Goal: Task Accomplishment & Management: Complete application form

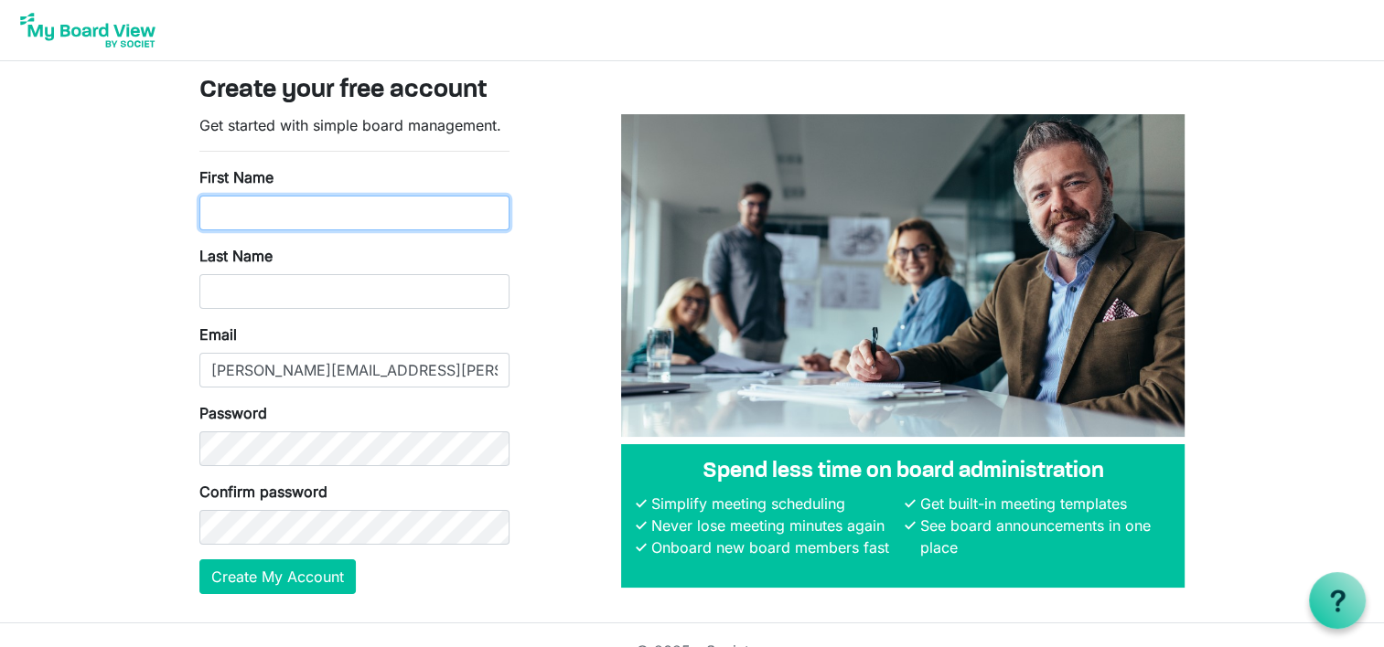
click at [288, 208] on input "First Name" at bounding box center [354, 213] width 310 height 35
type input "Marv"
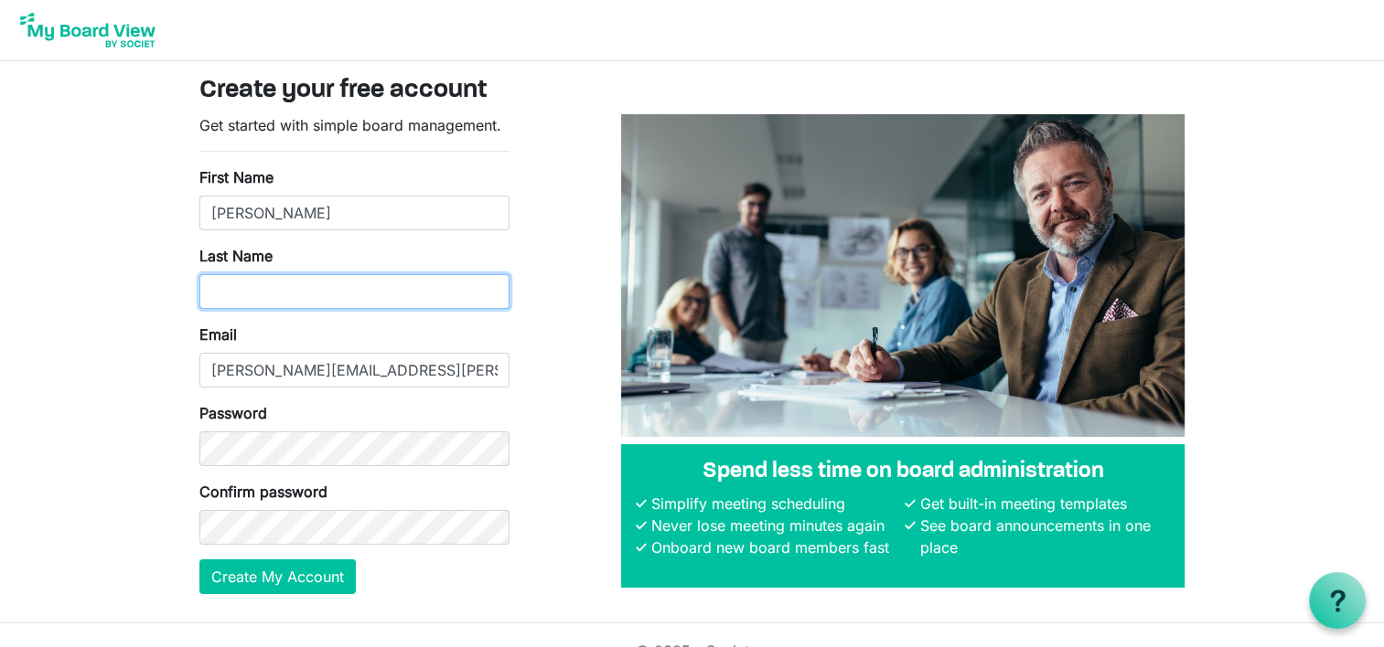
type input "Wilson"
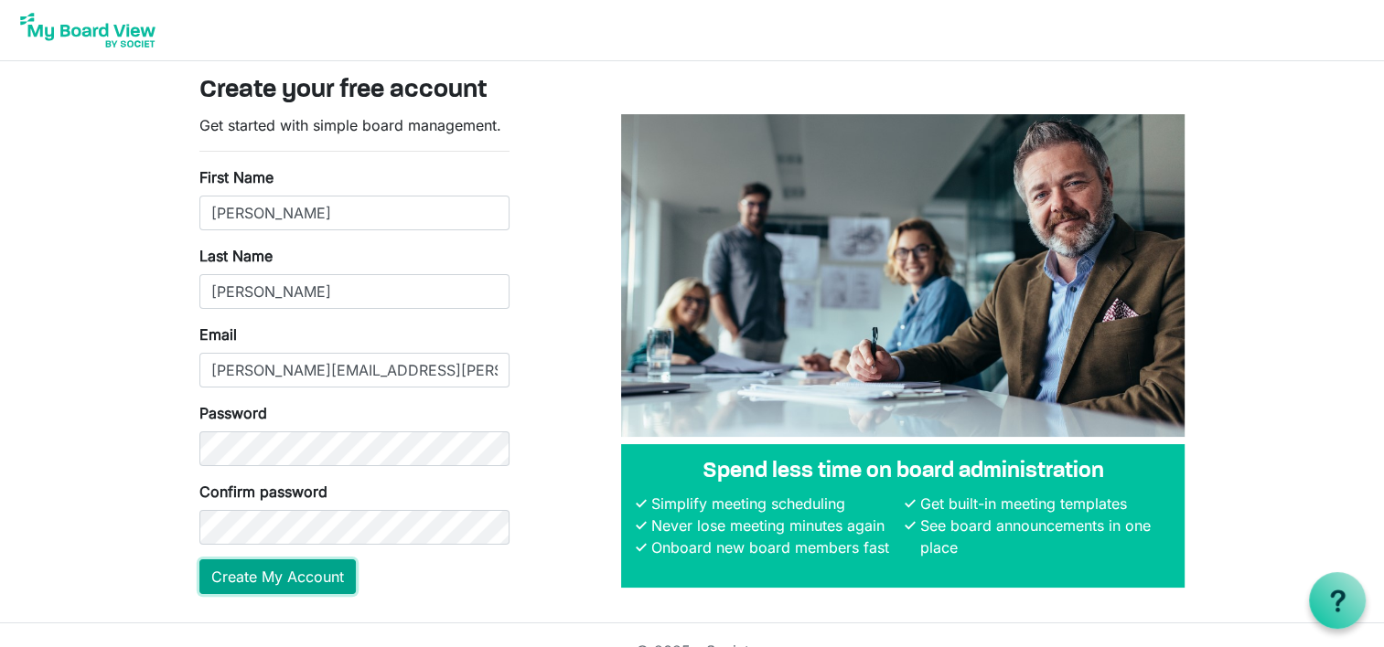
click at [265, 571] on button "Create My Account" at bounding box center [277, 577] width 156 height 35
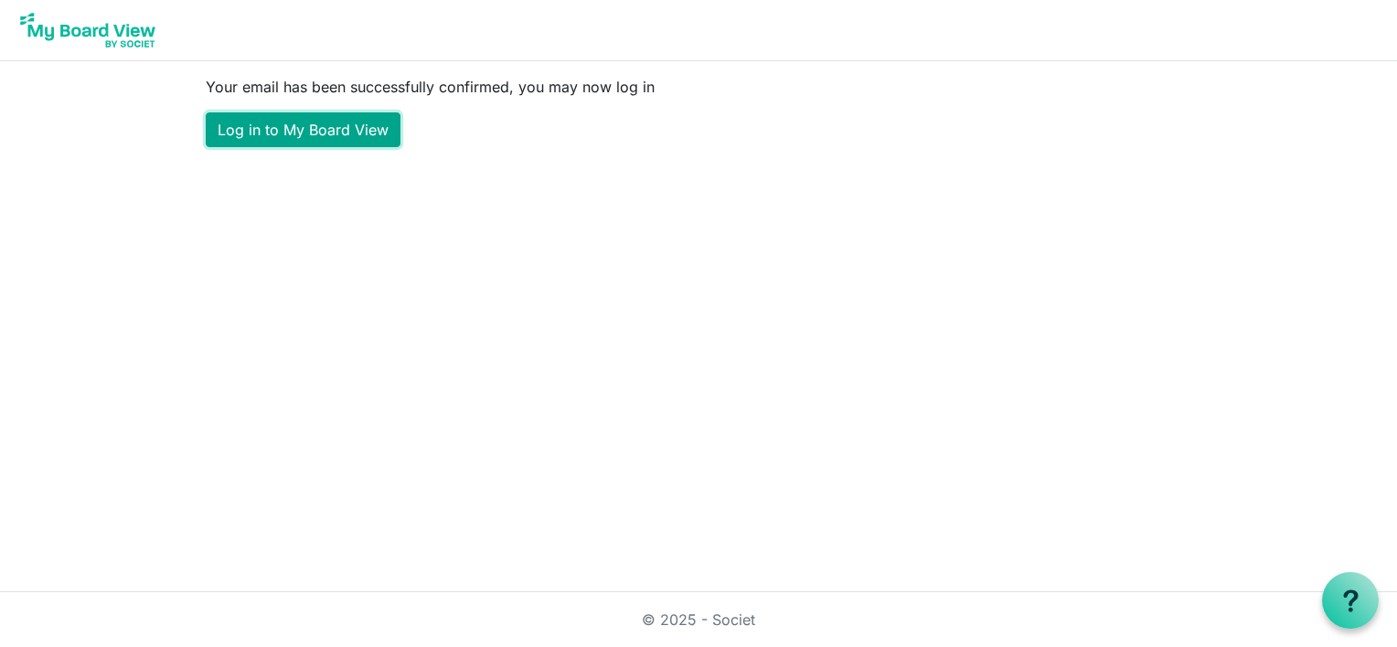
click at [346, 125] on link "Log in to My Board View" at bounding box center [303, 129] width 195 height 35
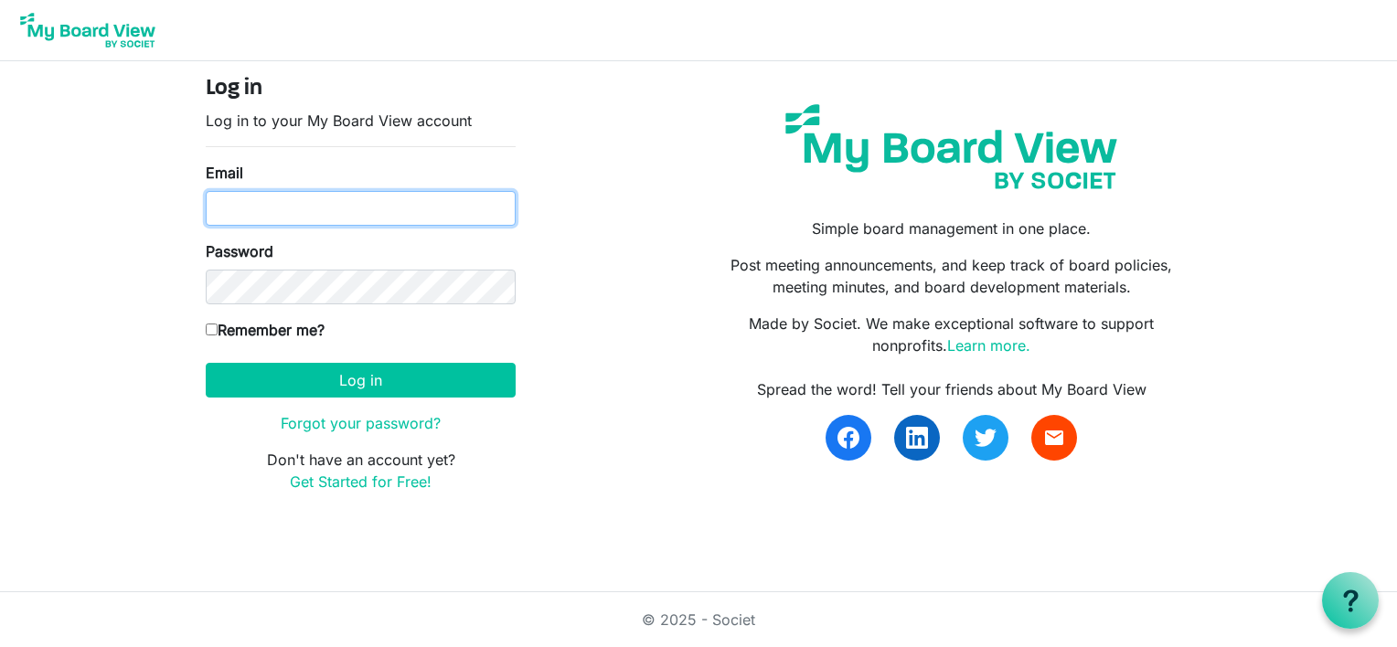
type input "[PERSON_NAME][EMAIL_ADDRESS][PERSON_NAME][DOMAIN_NAME]"
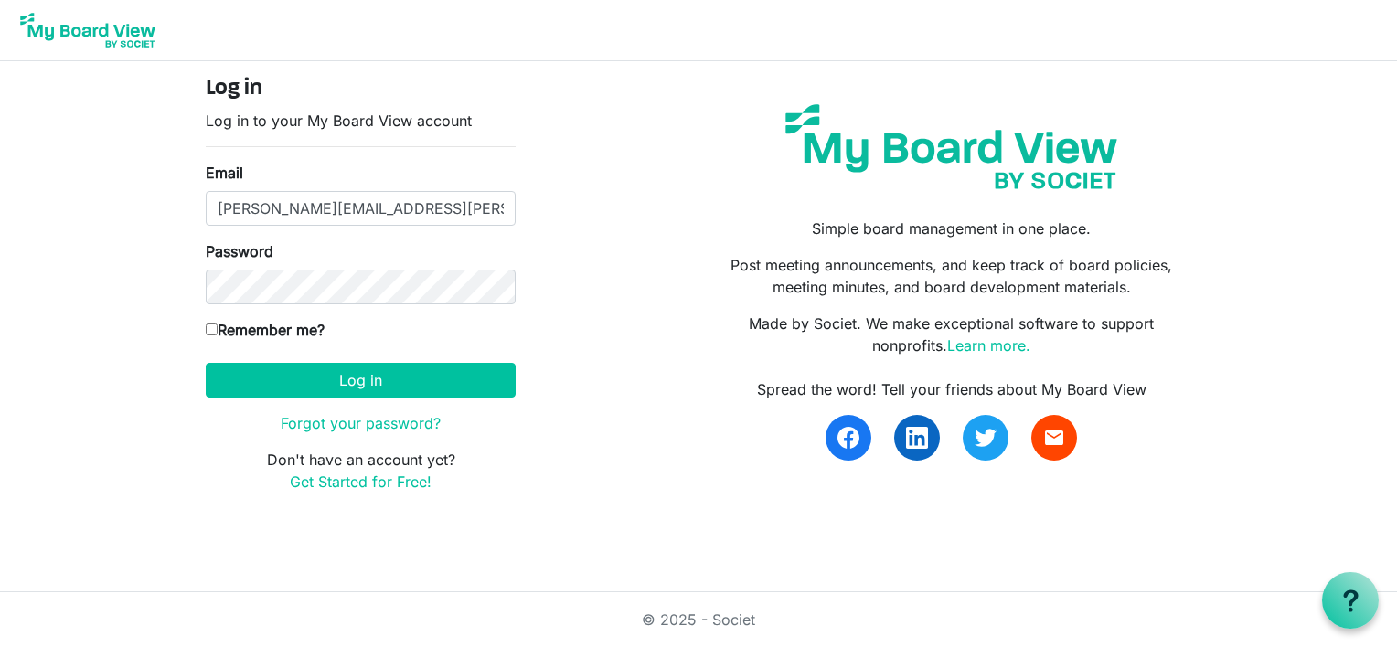
click at [216, 333] on input "Remember me?" at bounding box center [212, 330] width 12 height 12
checkbox input "true"
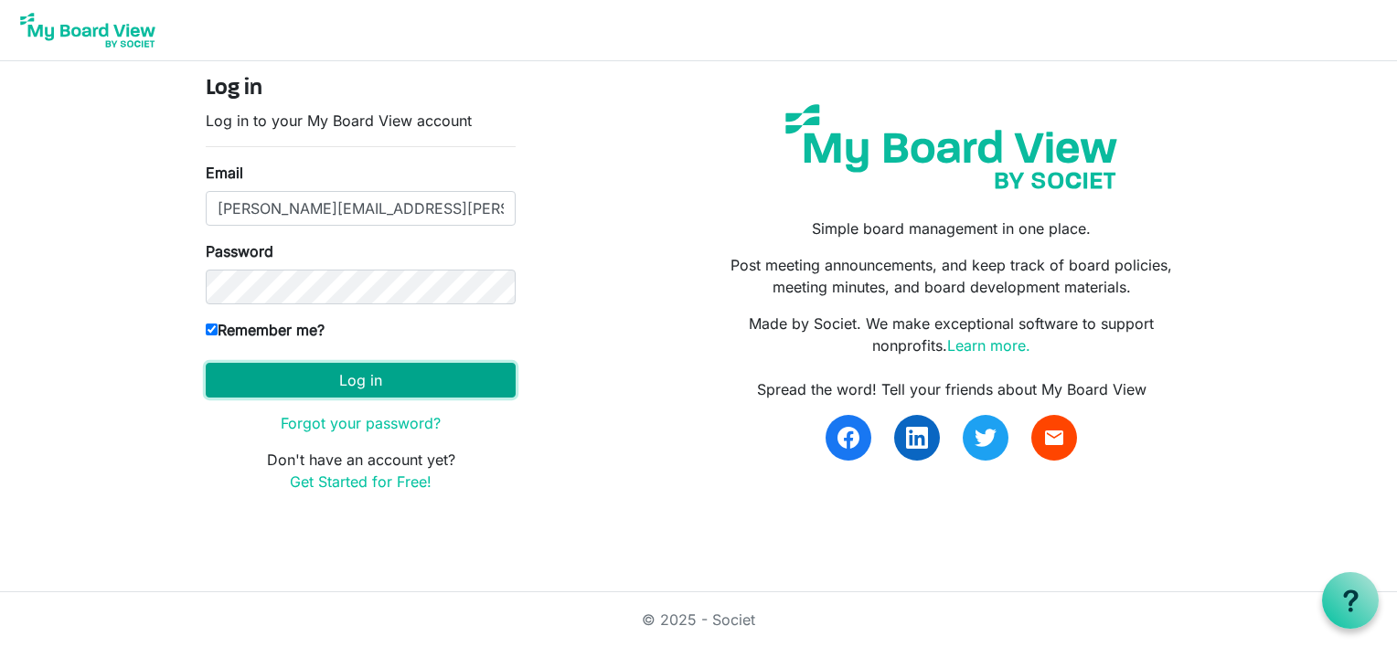
click at [355, 373] on button "Log in" at bounding box center [361, 380] width 310 height 35
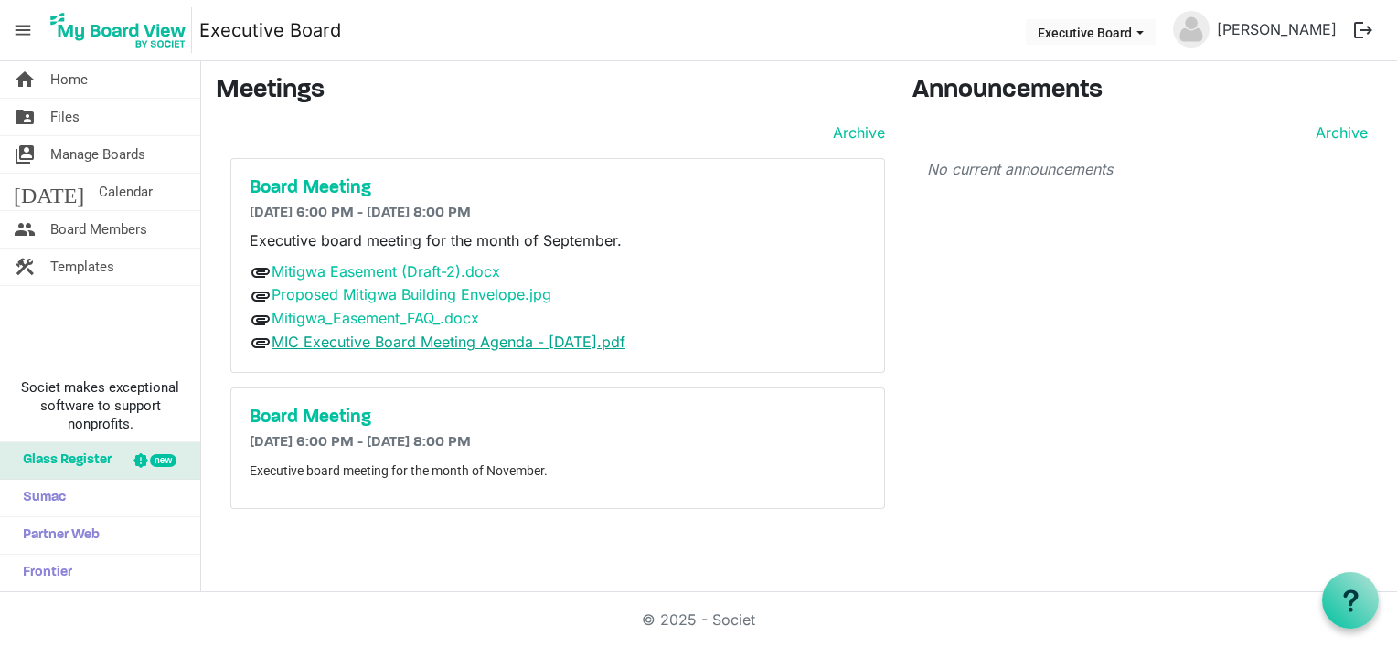
click at [508, 344] on link "MIC Executive Board Meeting Agenda - [DATE].pdf" at bounding box center [449, 342] width 354 height 18
